Goal: Information Seeking & Learning: Stay updated

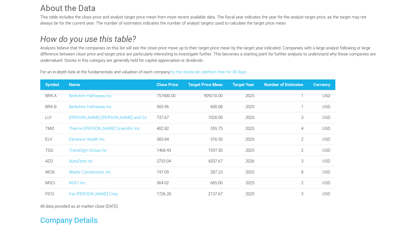
scroll to position [178, 0]
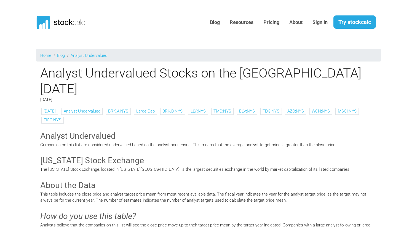
scroll to position [184, 0]
